Goal: Navigation & Orientation: Understand site structure

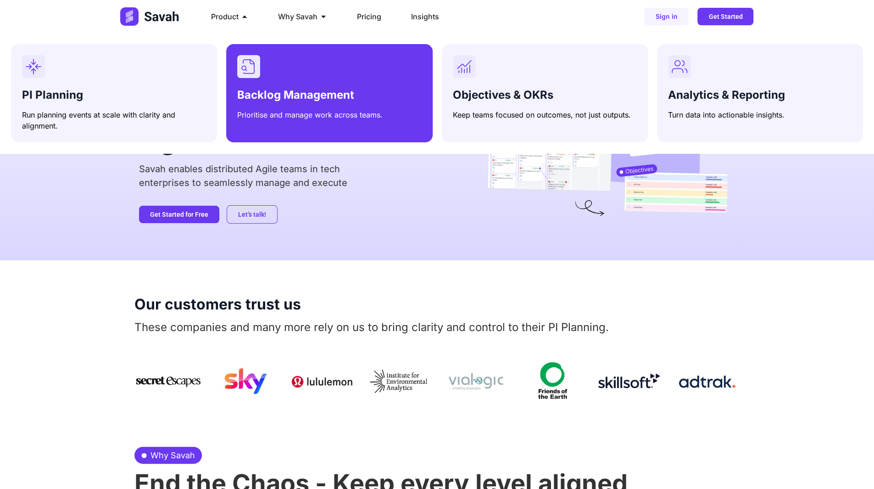
click at [288, 91] on span "Backlog Management" at bounding box center [295, 94] width 117 height 13
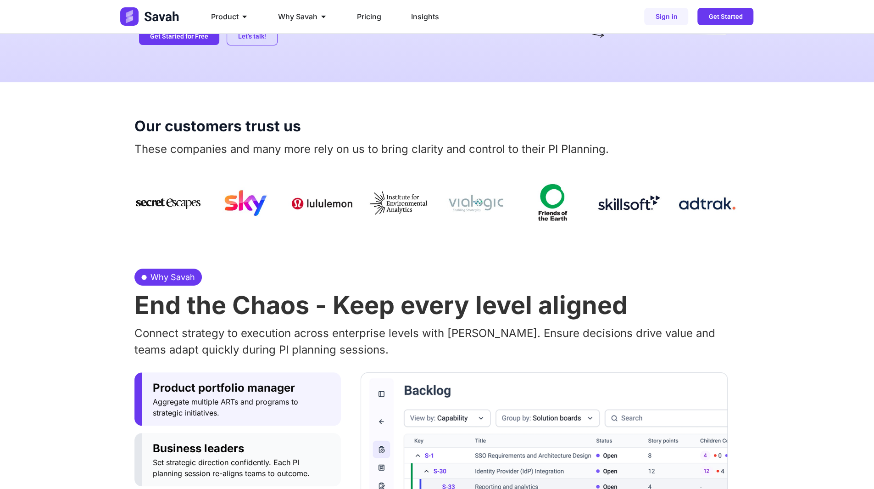
scroll to position [229, 0]
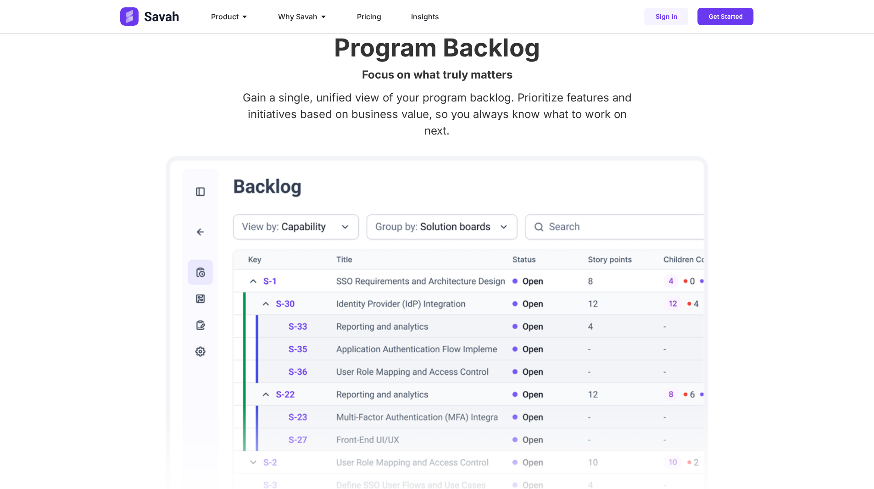
scroll to position [28, 0]
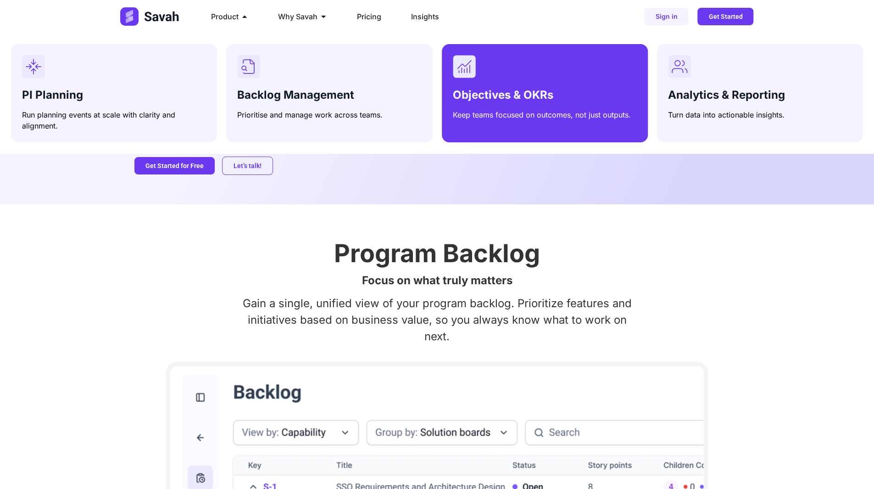
click at [498, 75] on div "Menu" at bounding box center [545, 66] width 184 height 23
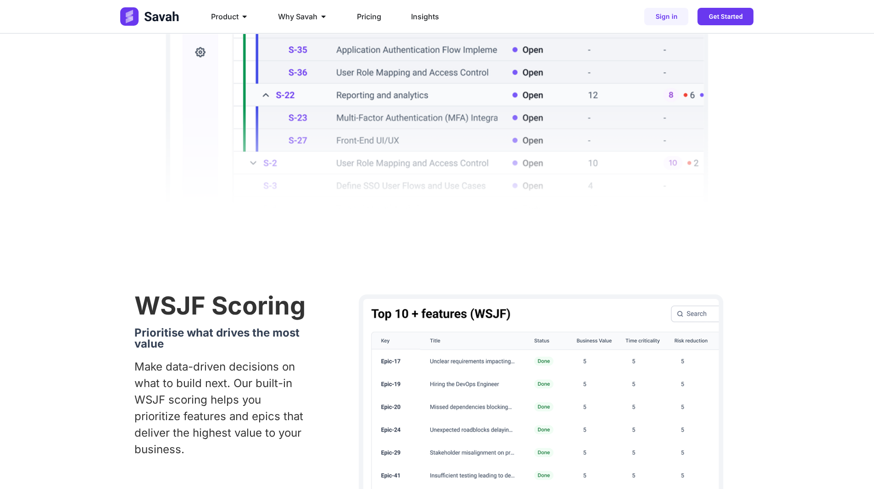
scroll to position [607, 0]
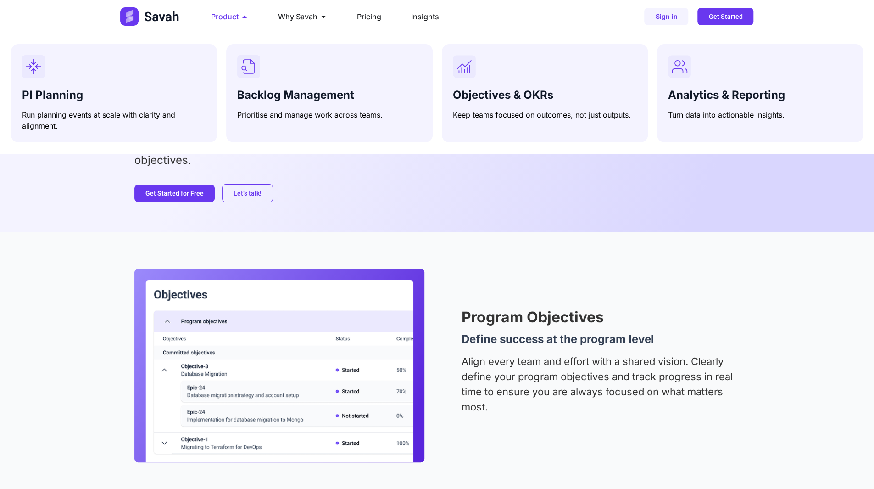
click at [225, 16] on span "Product" at bounding box center [225, 16] width 28 height 11
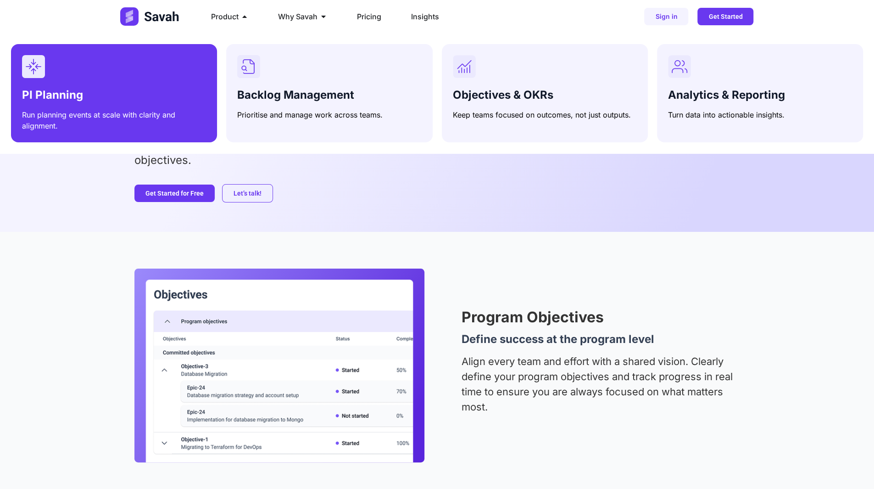
click at [151, 93] on h3 "PI Planning" at bounding box center [114, 95] width 184 height 13
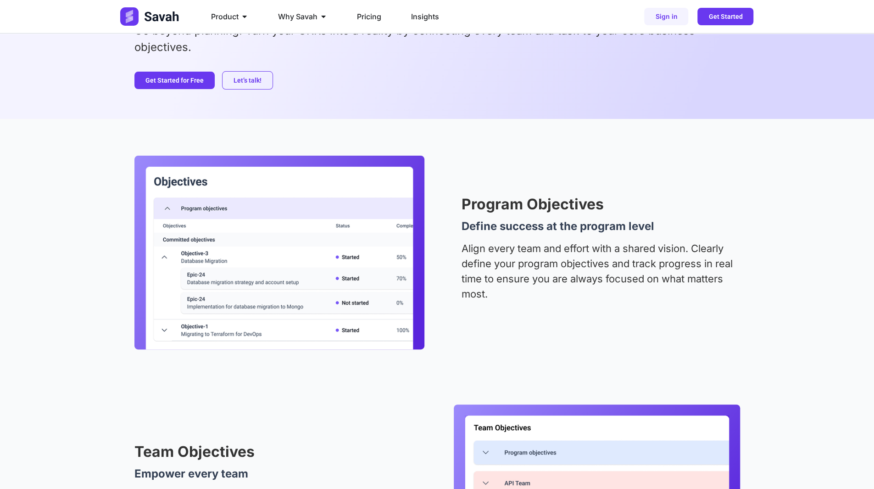
scroll to position [274, 0]
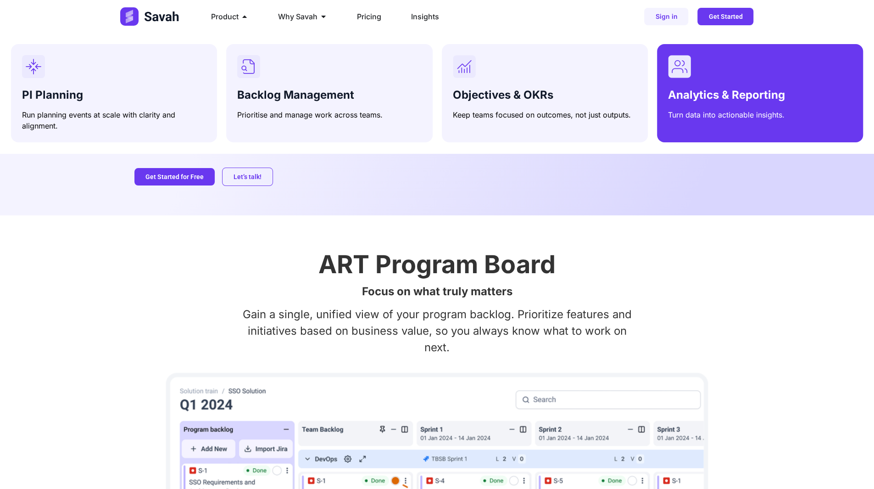
click at [685, 88] on div "Analytics & Reporting Turn data into actionable insights." at bounding box center [760, 102] width 184 height 35
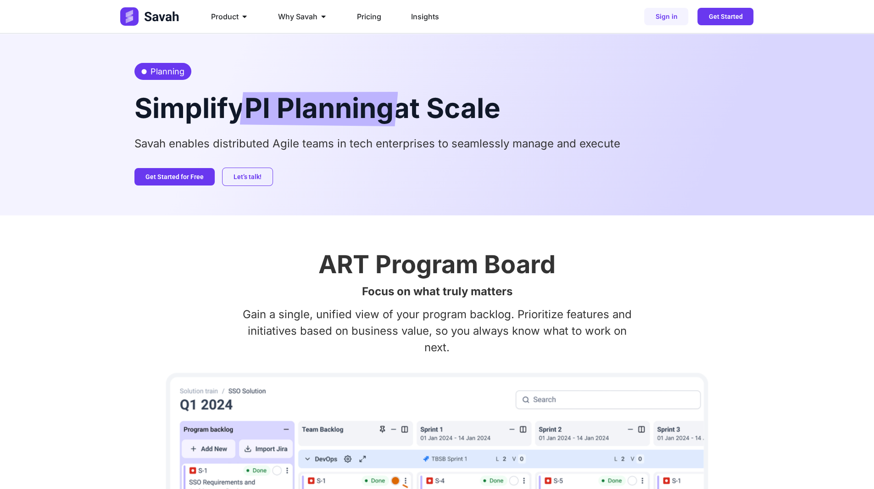
scroll to position [260, 0]
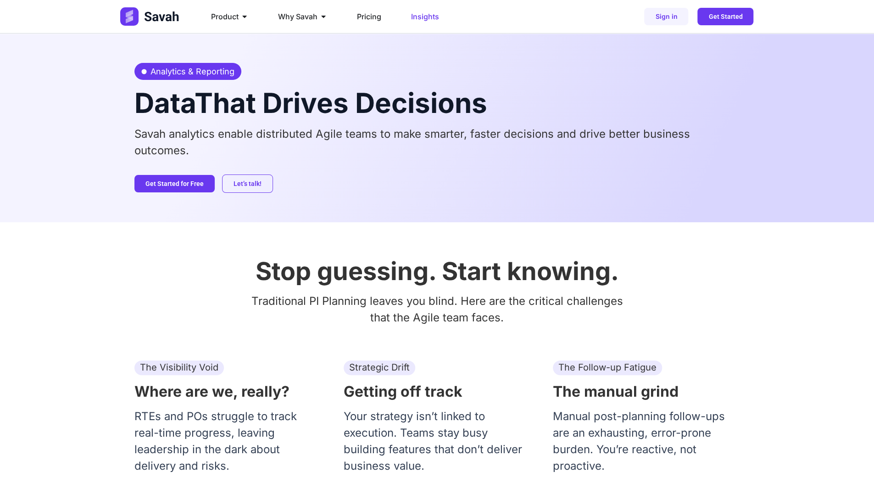
click at [425, 18] on span "Insights" at bounding box center [425, 16] width 28 height 11
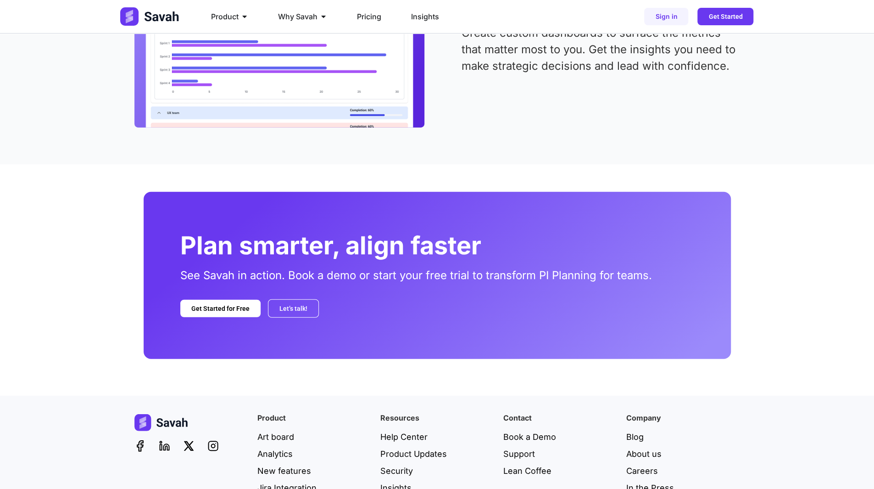
scroll to position [1801, 0]
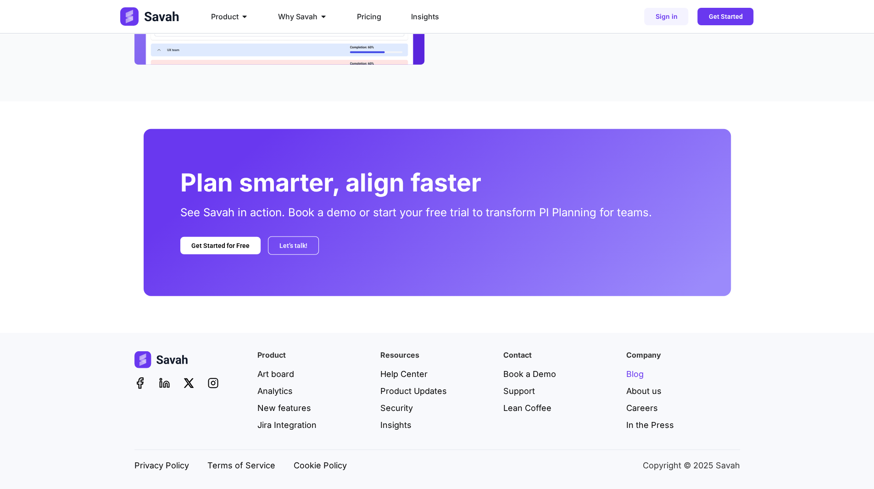
click at [636, 374] on span "Blog" at bounding box center [634, 374] width 17 height 12
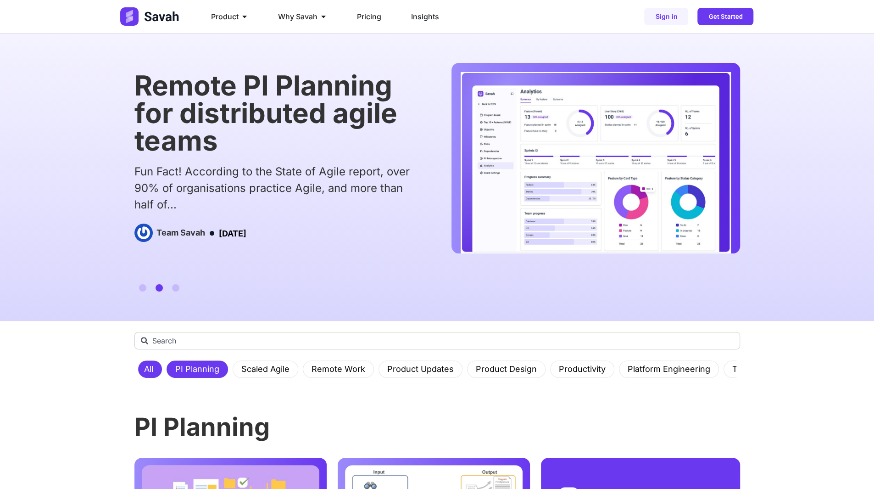
click at [198, 369] on link "PI Planning" at bounding box center [197, 369] width 55 height 17
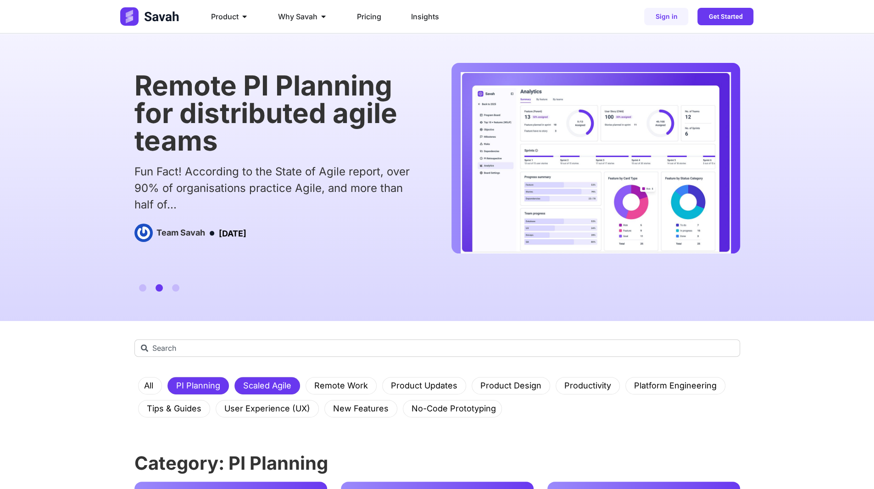
click at [272, 380] on link "Scaled Agile" at bounding box center [267, 385] width 59 height 17
click at [346, 380] on link "Remote Work" at bounding box center [341, 385] width 65 height 17
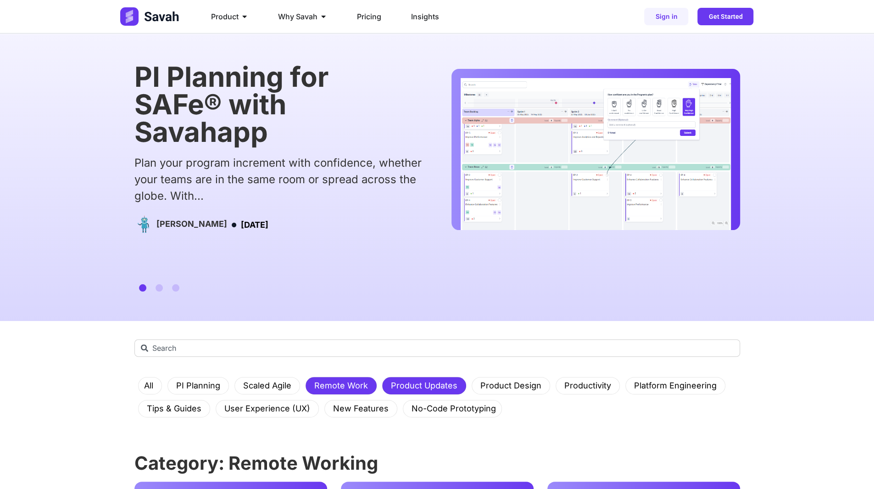
click at [418, 382] on link "Product Updates" at bounding box center [425, 385] width 78 height 17
click at [157, 382] on link "All" at bounding box center [149, 385] width 20 height 17
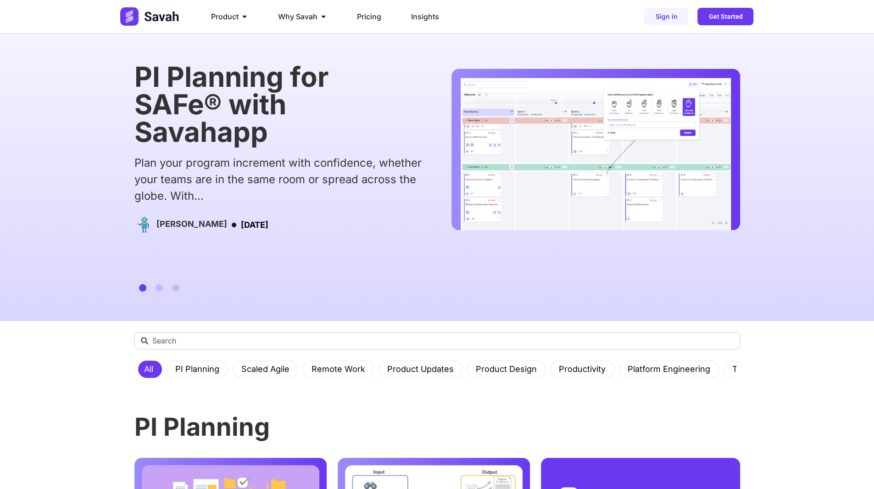
click at [159, 20] on img at bounding box center [150, 16] width 61 height 18
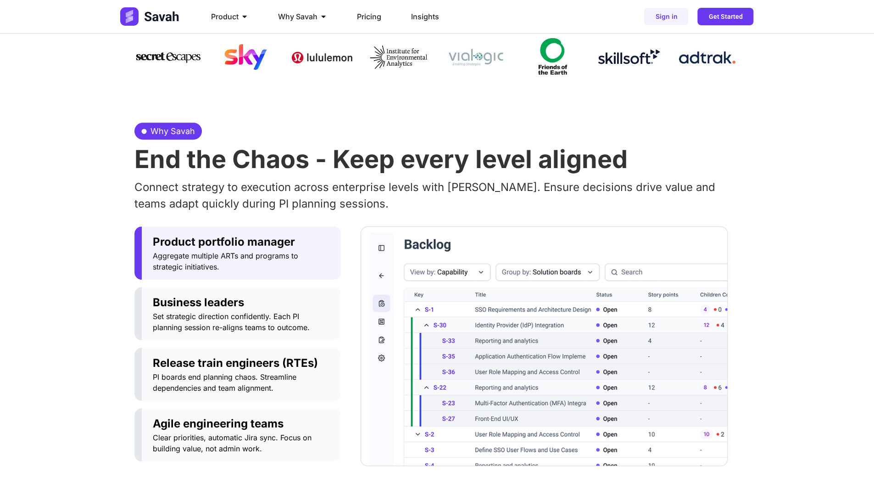
scroll to position [321, 0]
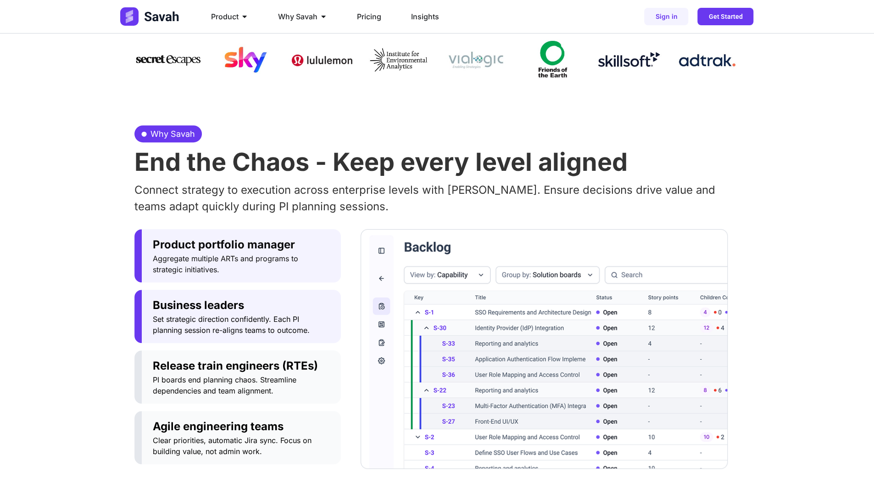
click at [228, 308] on span "Business leaders" at bounding box center [241, 305] width 177 height 17
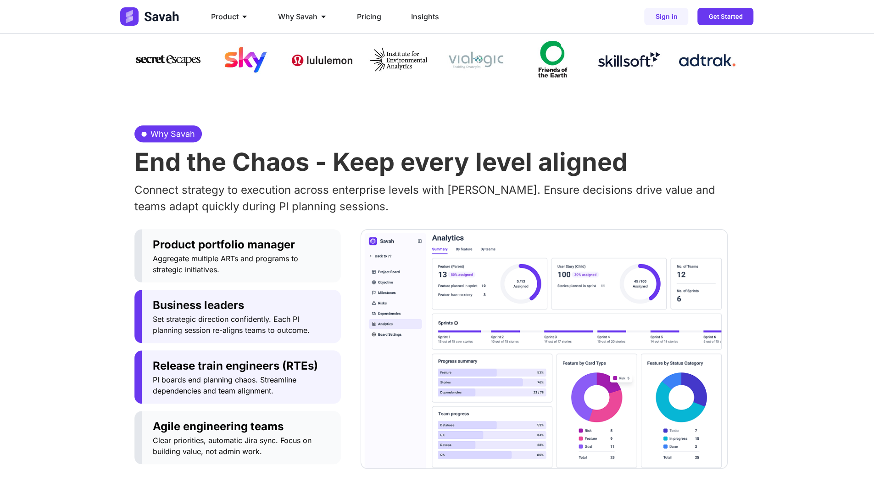
click at [232, 359] on span "Release train engineers (RTEs)" at bounding box center [241, 366] width 177 height 17
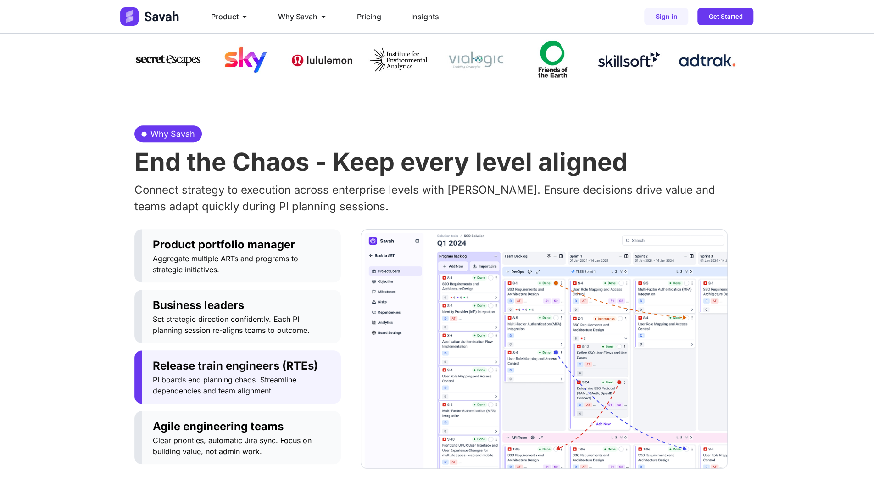
click at [84, 322] on div "Why Savah End the Chaos - Keep every level aligned Connect strategy to executio…" at bounding box center [437, 297] width 874 height 416
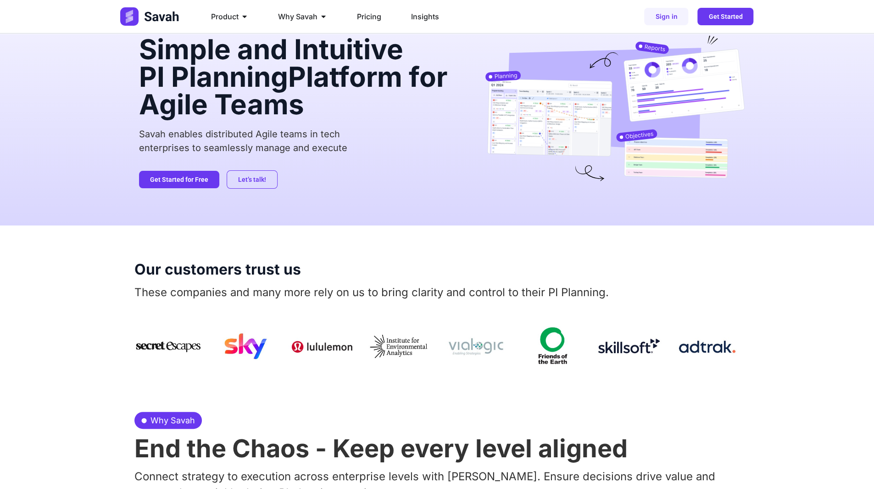
scroll to position [0, 0]
